Goal: Complete application form: Complete application form

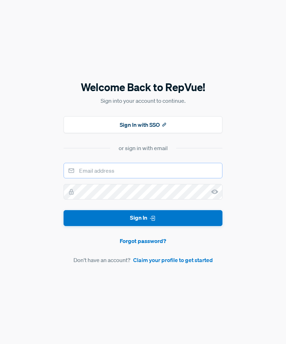
click at [175, 178] on input "email" at bounding box center [143, 171] width 159 height 16
type input "[EMAIL_ADDRESS][DOMAIN_NAME]"
click at [215, 194] on use at bounding box center [214, 192] width 7 height 5
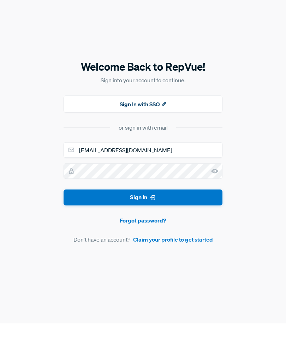
click at [192, 213] on button "Sign In" at bounding box center [143, 218] width 159 height 16
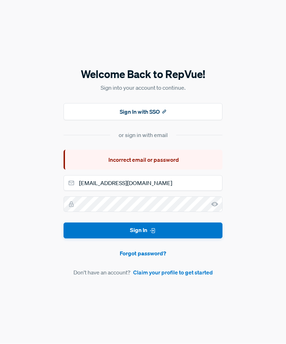
click at [200, 277] on link "Claim your profile to get started" at bounding box center [173, 272] width 80 height 8
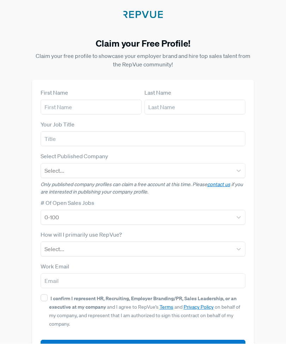
scroll to position [0, 0]
click at [52, 109] on input "text" at bounding box center [91, 107] width 101 height 15
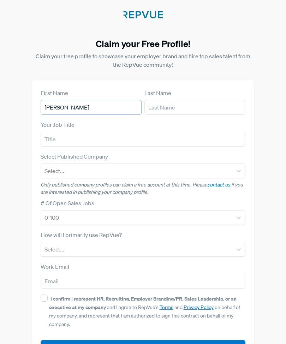
type input "[PERSON_NAME]"
click at [180, 109] on input "text" at bounding box center [194, 107] width 101 height 15
type input "[PERSON_NAME]"
click at [50, 139] on input "text" at bounding box center [143, 139] width 205 height 15
type input "Recruiter"
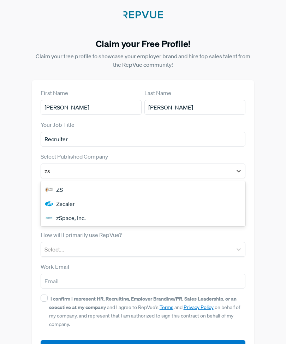
click at [50, 205] on img at bounding box center [49, 203] width 8 height 8
type input "zs"
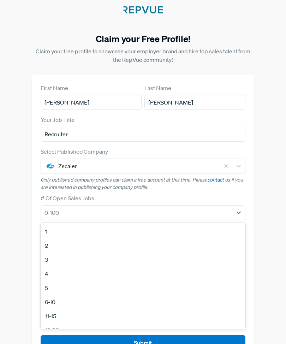
scroll to position [5, 0]
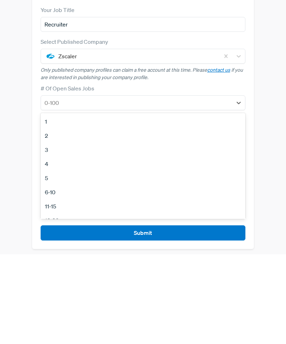
click at [49, 275] on div "6-10" at bounding box center [143, 282] width 205 height 14
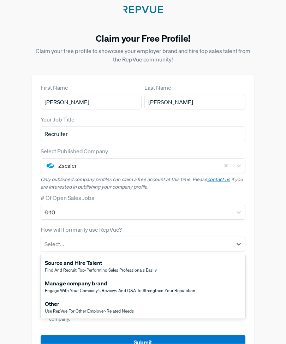
scroll to position [28, 0]
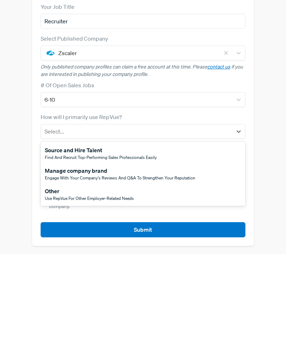
click at [52, 244] on span "Find and recruit top-performing sales professionals easily" at bounding box center [101, 247] width 112 height 6
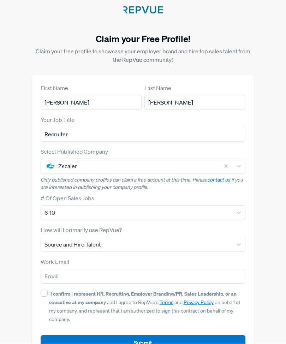
scroll to position [5, 0]
click at [53, 280] on input "email" at bounding box center [143, 276] width 205 height 15
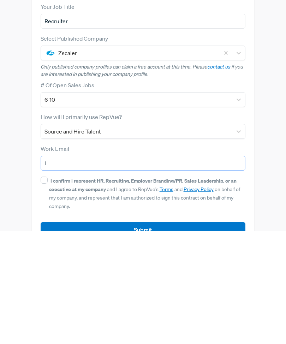
scroll to position [28, 0]
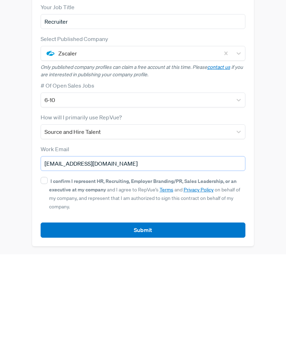
type input "[EMAIL_ADDRESS][DOMAIN_NAME]"
click at [47, 266] on input "I confirm I represent HR, Recruiting, Employer Branding/PR, Sales Leadership, o…" at bounding box center [44, 269] width 7 height 7
checkbox input "true"
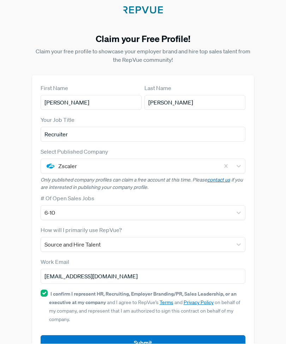
click at [210, 343] on button "Submit" at bounding box center [143, 342] width 205 height 15
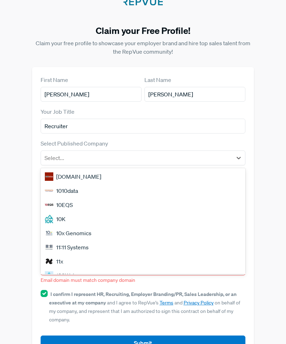
scroll to position [13, 0]
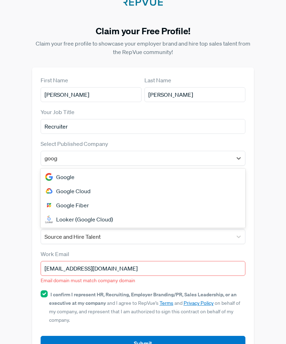
click at [52, 173] on img at bounding box center [49, 177] width 8 height 8
type input "goog"
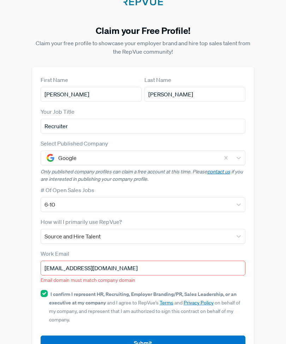
click at [212, 343] on button "Submit" at bounding box center [143, 343] width 205 height 15
click at [191, 264] on input "[EMAIL_ADDRESS][DOMAIN_NAME]" at bounding box center [143, 267] width 205 height 15
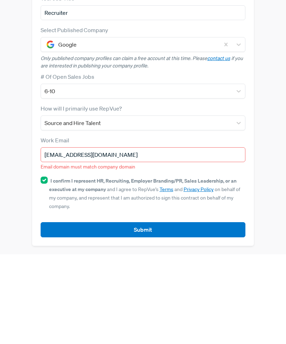
click at [217, 312] on button "Submit" at bounding box center [143, 319] width 205 height 15
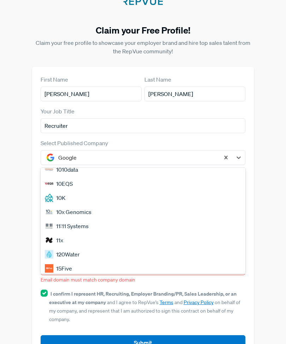
scroll to position [27, 0]
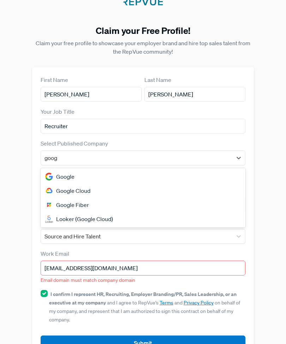
click at [53, 174] on img at bounding box center [49, 176] width 8 height 8
type input "goog"
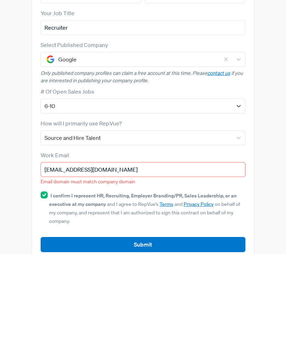
scroll to position [36, 0]
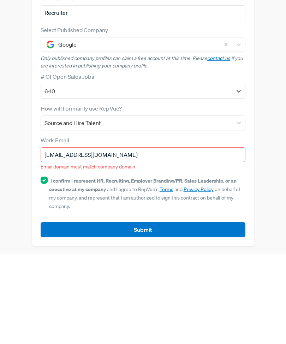
click at [56, 237] on input "[EMAIL_ADDRESS][DOMAIN_NAME]" at bounding box center [143, 244] width 205 height 15
click at [63, 312] on button "Submit" at bounding box center [143, 319] width 205 height 15
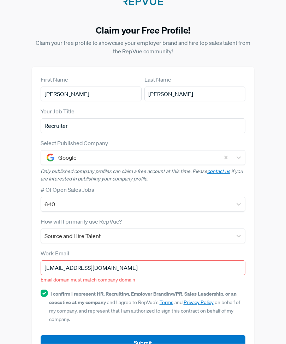
click at [203, 342] on button "Submit" at bounding box center [143, 342] width 205 height 15
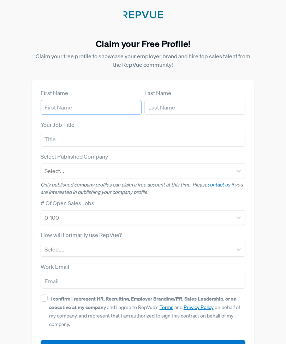
click at [53, 112] on input "text" at bounding box center [91, 107] width 101 height 15
type input "[PERSON_NAME]"
click at [178, 109] on input "text" at bounding box center [194, 107] width 101 height 15
type input "[PERSON_NAME]"
click at [50, 139] on input "text" at bounding box center [143, 139] width 205 height 15
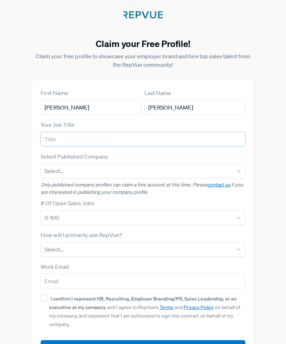
type input "R"
type input "TA"
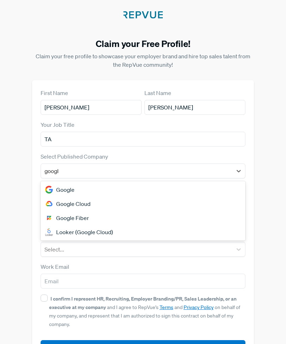
click at [53, 191] on img at bounding box center [49, 189] width 8 height 8
type input "googl"
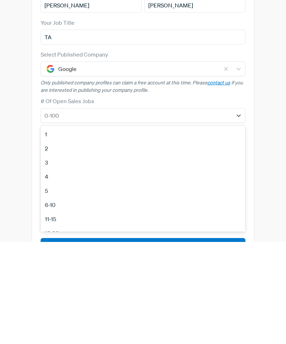
click at [45, 314] on div "11-15" at bounding box center [143, 321] width 205 height 14
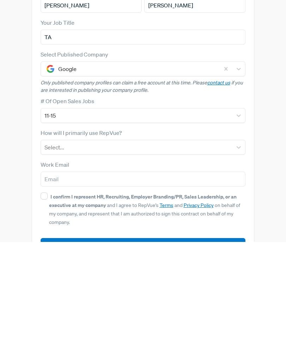
scroll to position [28, 0]
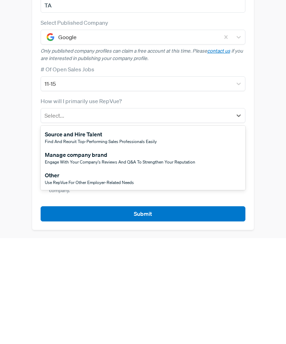
click at [56, 285] on span "Use RepVue for other employer-related needs" at bounding box center [89, 288] width 89 height 6
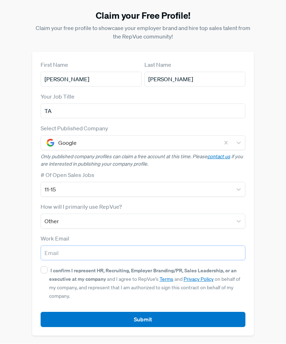
click at [58, 254] on input "email" at bounding box center [143, 253] width 205 height 15
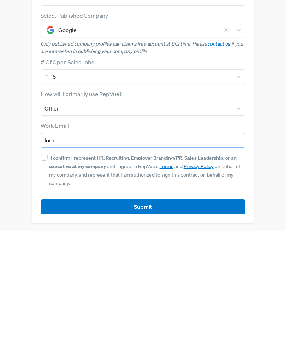
type input "[PERSON_NAME]"
type input "[EMAIL_ADDRESS][DOMAIN_NAME]"
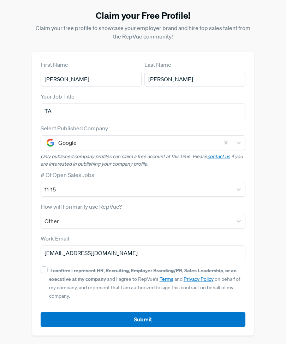
click at [45, 270] on input "I confirm I represent HR, Recruiting, Employer Branding/PR, Sales Leadership, o…" at bounding box center [44, 269] width 7 height 7
checkbox input "true"
click at [201, 322] on button "Submit" at bounding box center [143, 319] width 205 height 15
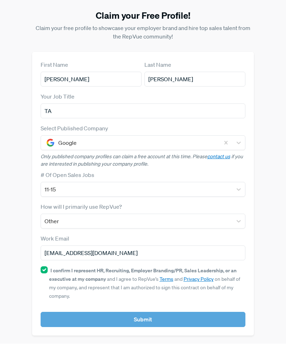
scroll to position [28, 0]
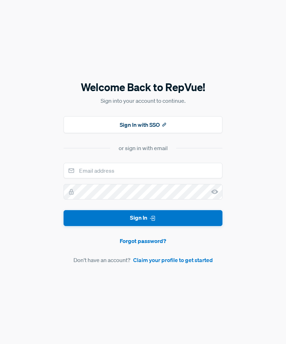
scroll to position [23, 0]
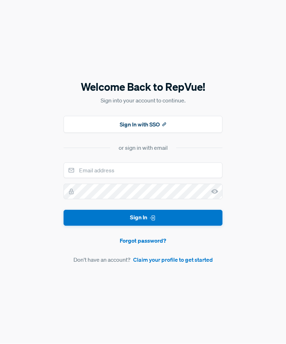
click at [167, 116] on button "Sign In with SSO" at bounding box center [143, 124] width 159 height 17
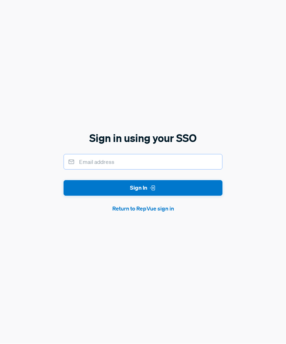
click at [178, 155] on input "email" at bounding box center [143, 162] width 159 height 16
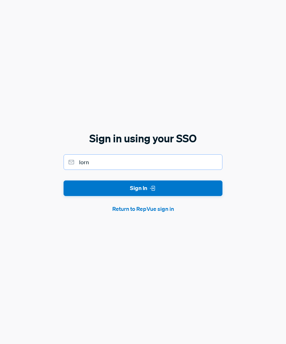
type input "[PERSON_NAME]"
type input "[EMAIL_ADDRESS][DOMAIN_NAME]"
click at [206, 180] on button "Sign In" at bounding box center [143, 188] width 159 height 16
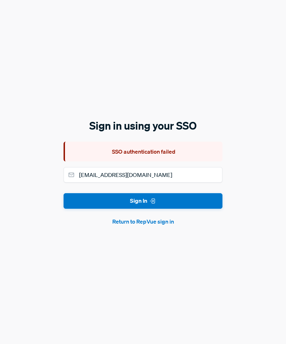
click at [169, 217] on button "Return to RepVue sign in" at bounding box center [143, 221] width 159 height 8
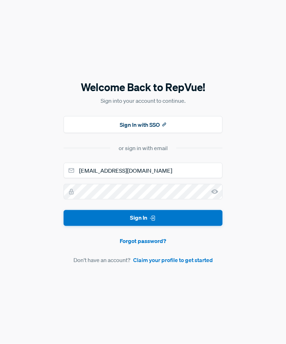
scroll to position [0, 0]
